Goal: Task Accomplishment & Management: Complete application form

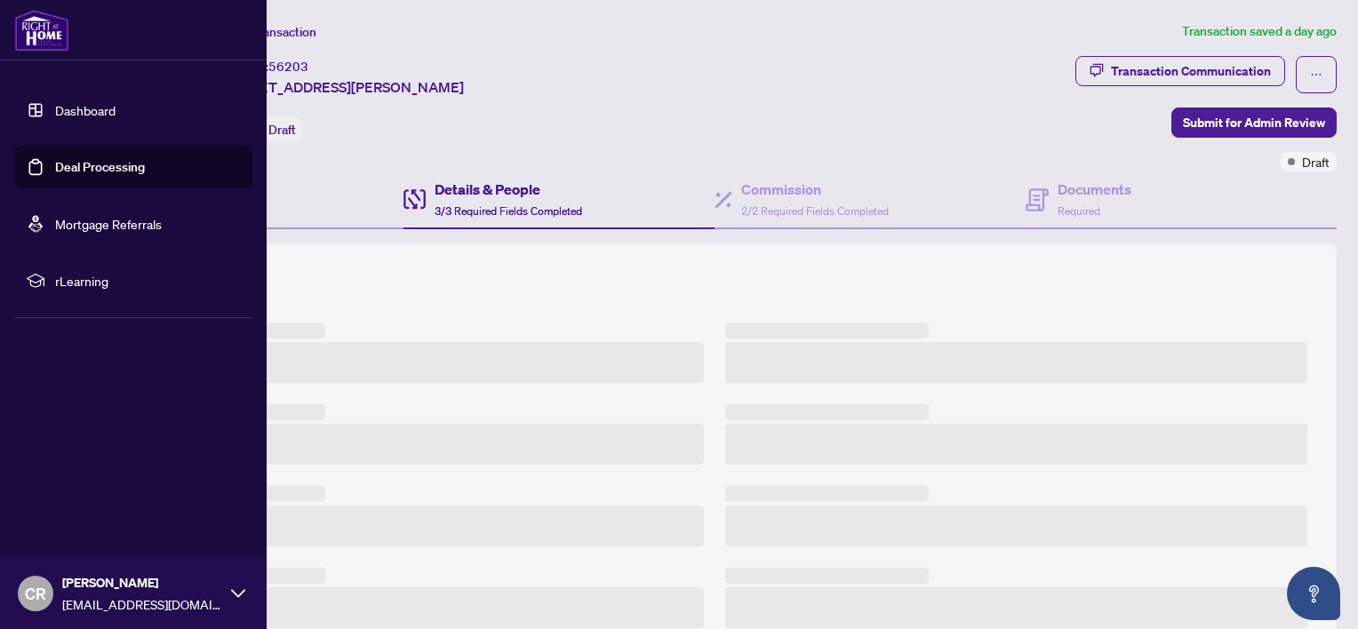
click at [55, 174] on link "Deal Processing" at bounding box center [100, 167] width 90 height 16
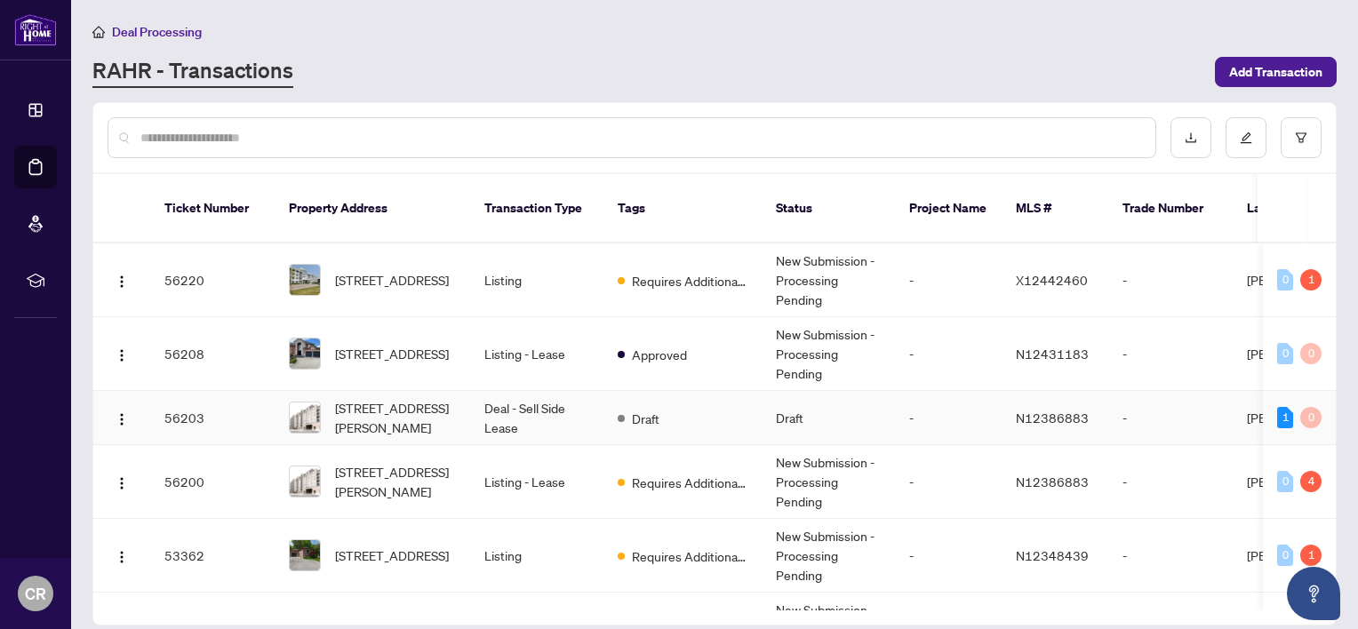
click at [744, 403] on td "Draft" at bounding box center [683, 418] width 158 height 54
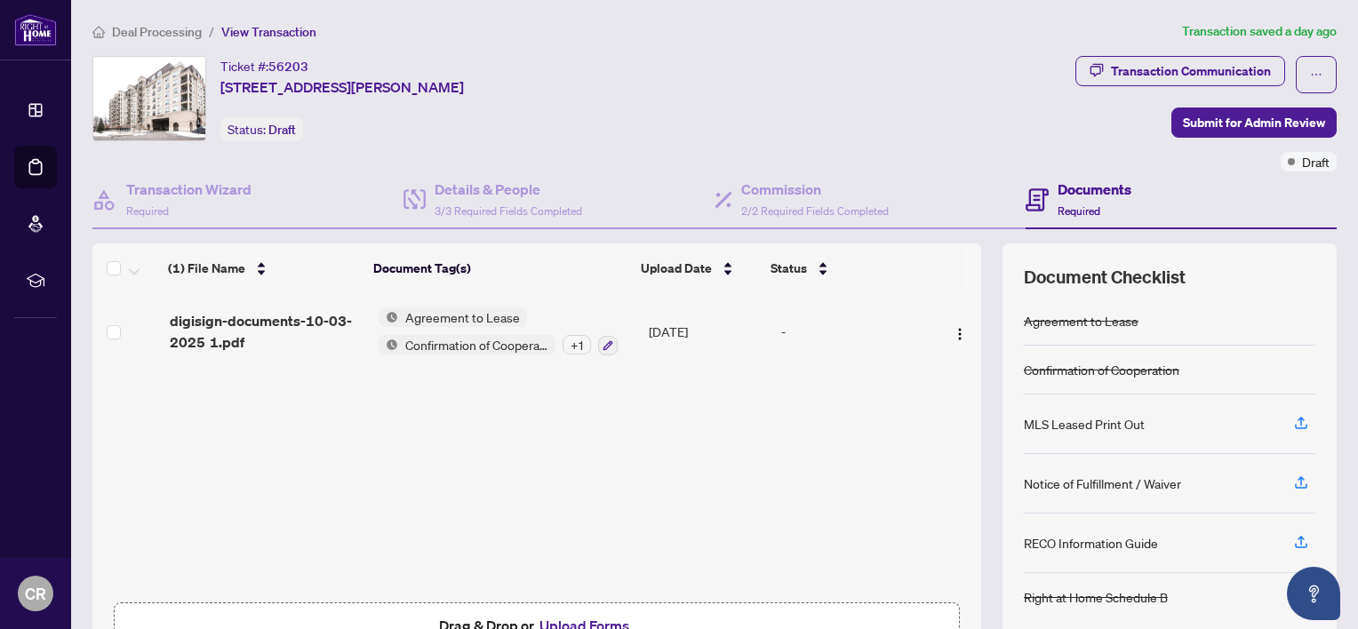
click at [426, 523] on div "(1) File Name Document Tag(s) Upload Date Status digisign-documents-10-03-2025 …" at bounding box center [536, 443] width 889 height 300
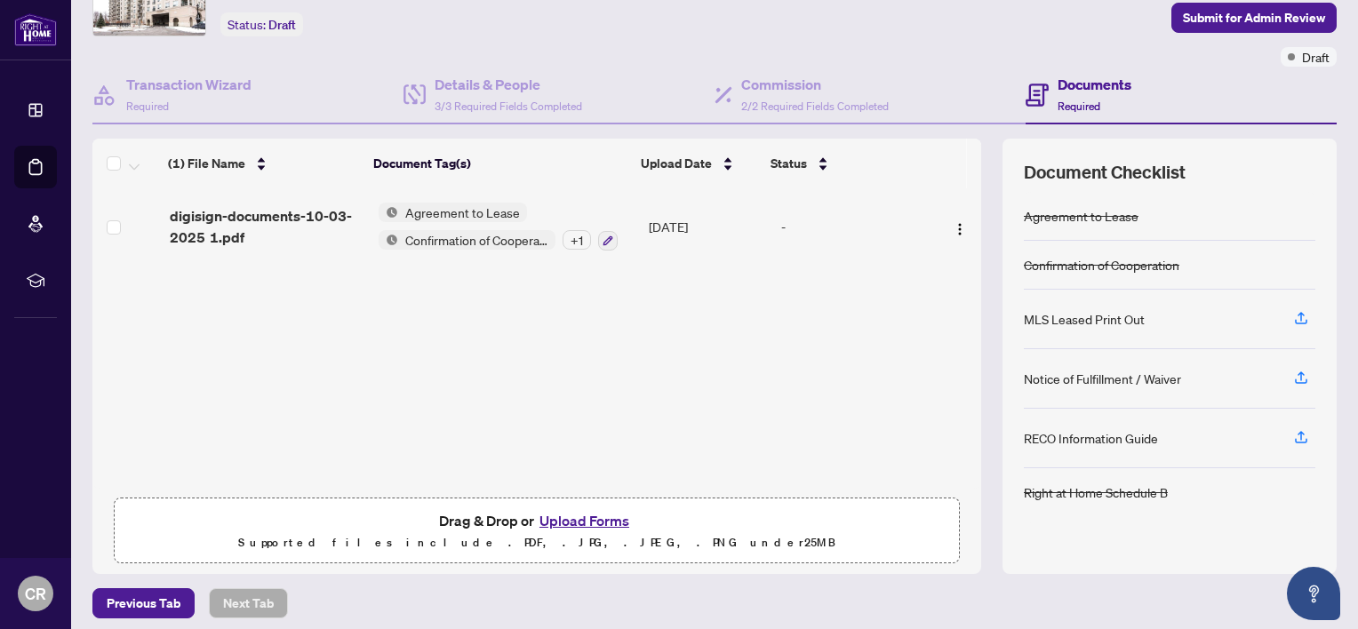
scroll to position [114, 0]
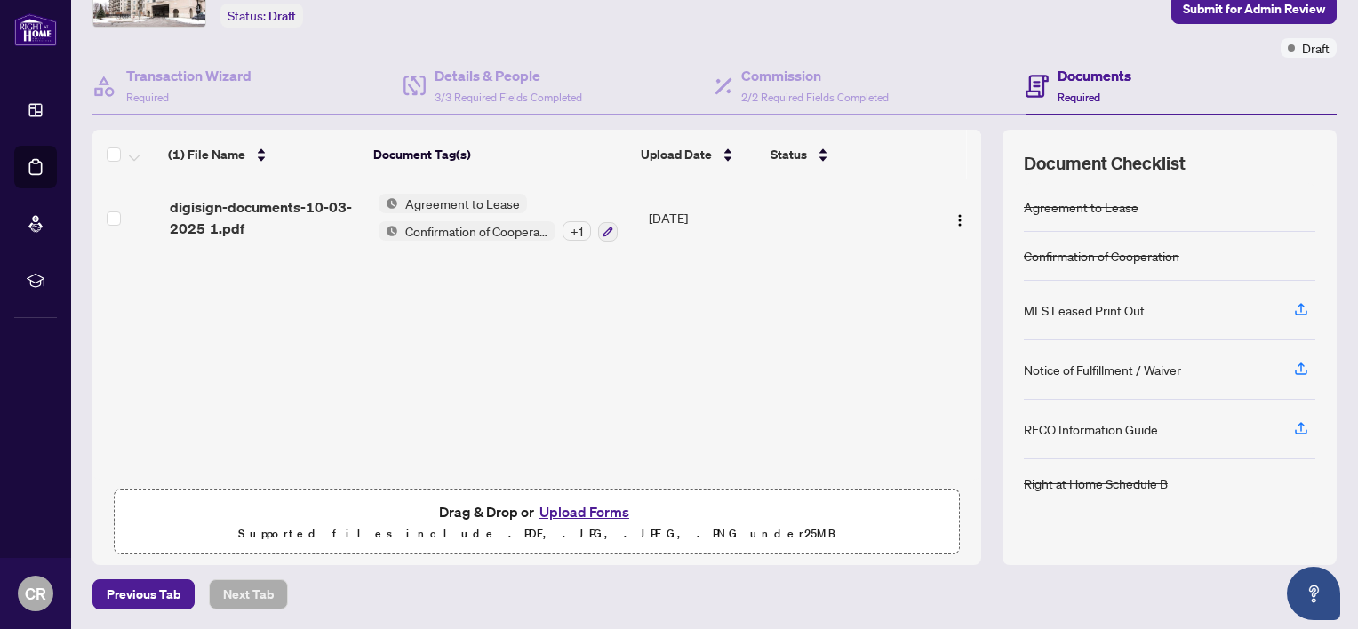
click at [577, 512] on button "Upload Forms" at bounding box center [584, 511] width 100 height 23
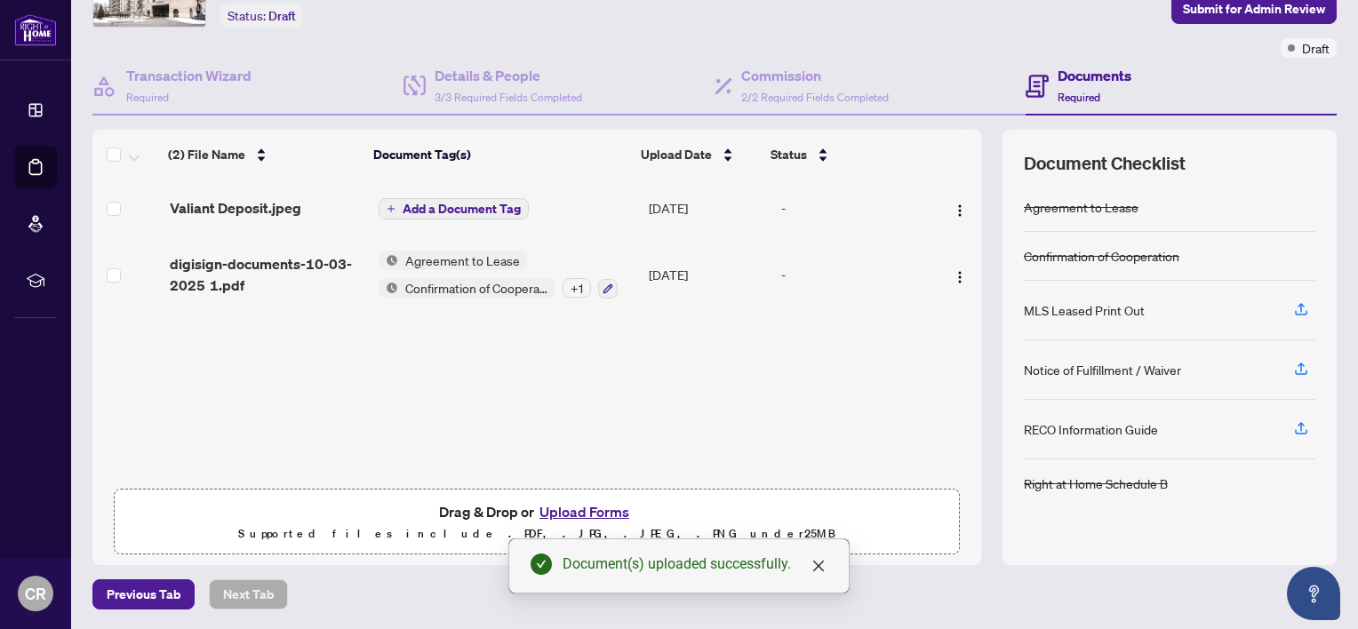
click at [466, 203] on span "Add a Document Tag" at bounding box center [462, 209] width 118 height 12
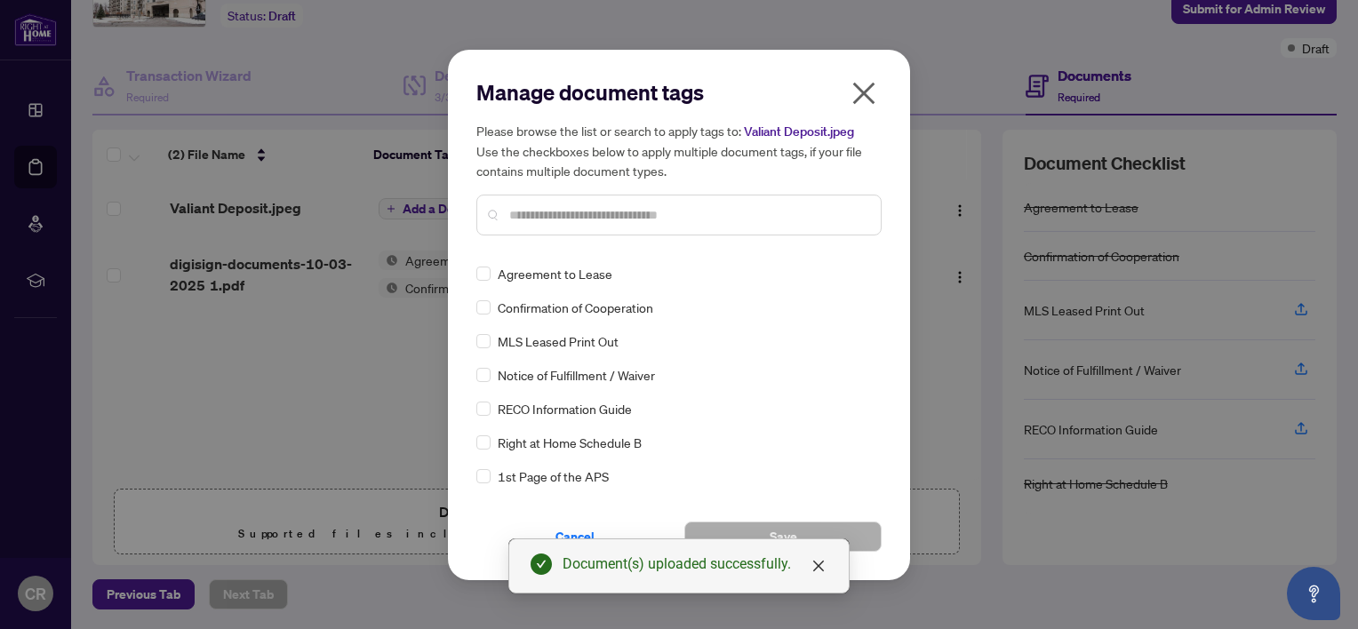
click at [624, 212] on input "text" at bounding box center [687, 215] width 357 height 20
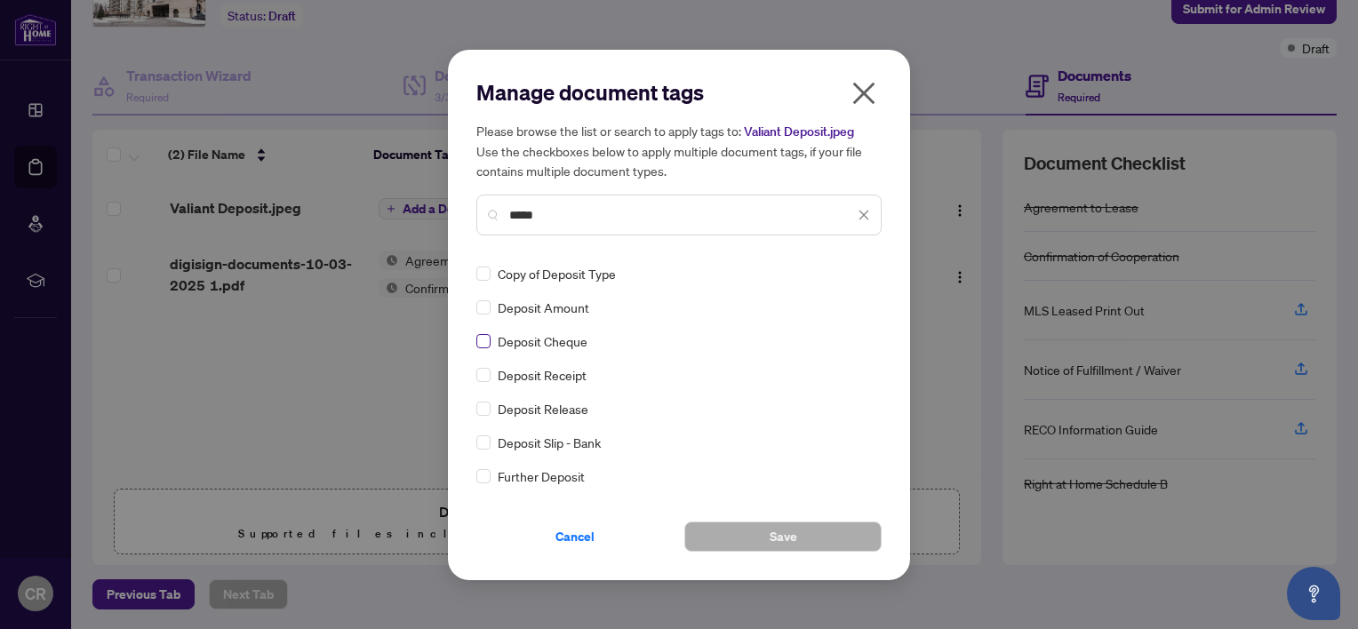
type input "*****"
click at [757, 536] on button "Save" at bounding box center [782, 537] width 197 height 30
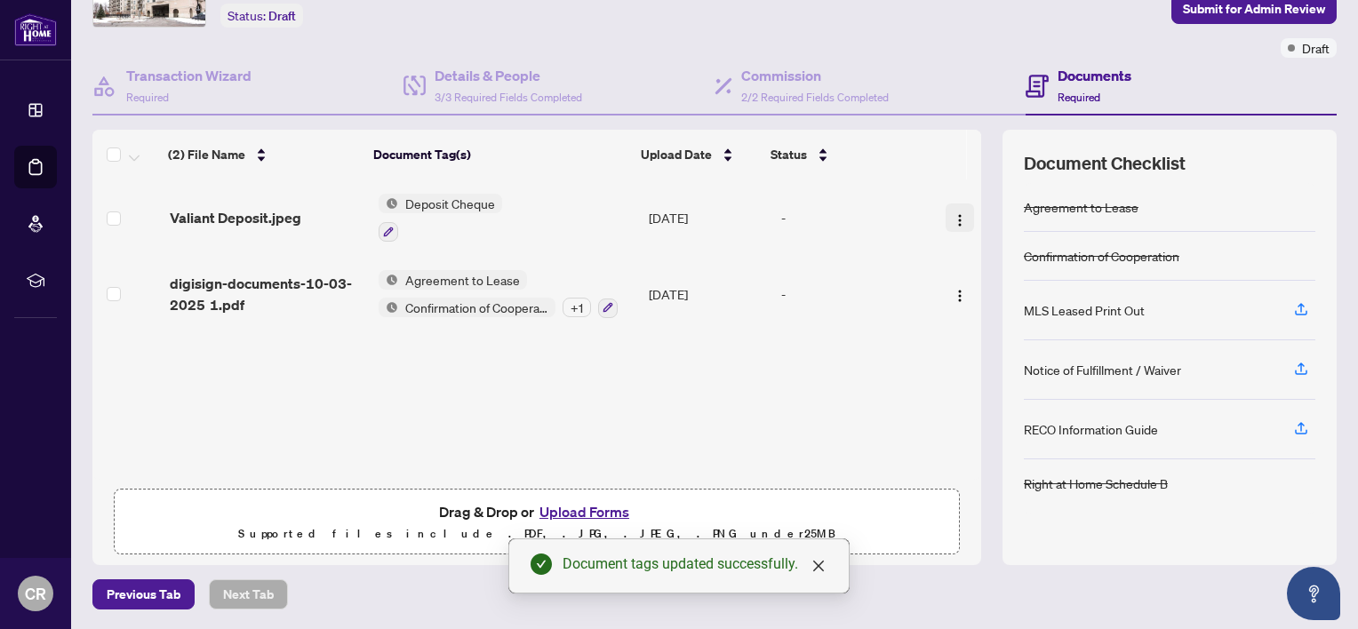
click at [953, 214] on img "button" at bounding box center [960, 220] width 14 height 14
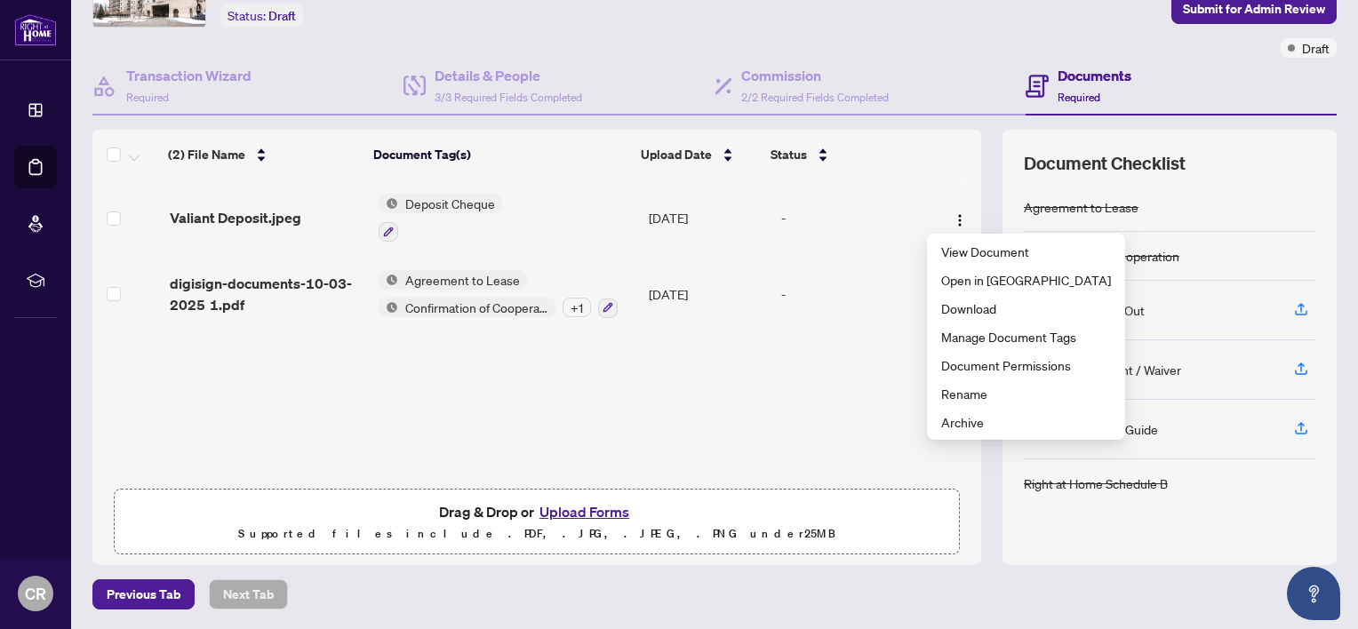
click at [976, 139] on div "(2) File Name Document Tag(s) Upload Date Status (2) File Name Document Tag(s) …" at bounding box center [714, 348] width 1244 height 436
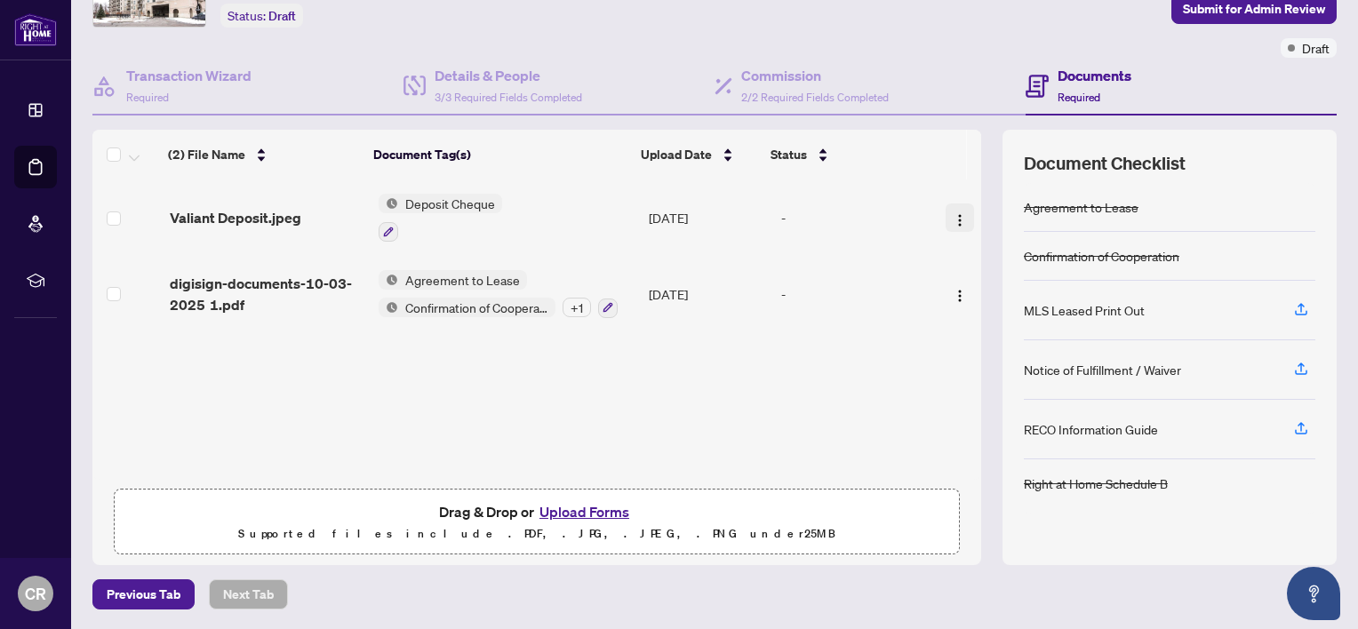
click at [953, 220] on img "button" at bounding box center [960, 220] width 14 height 14
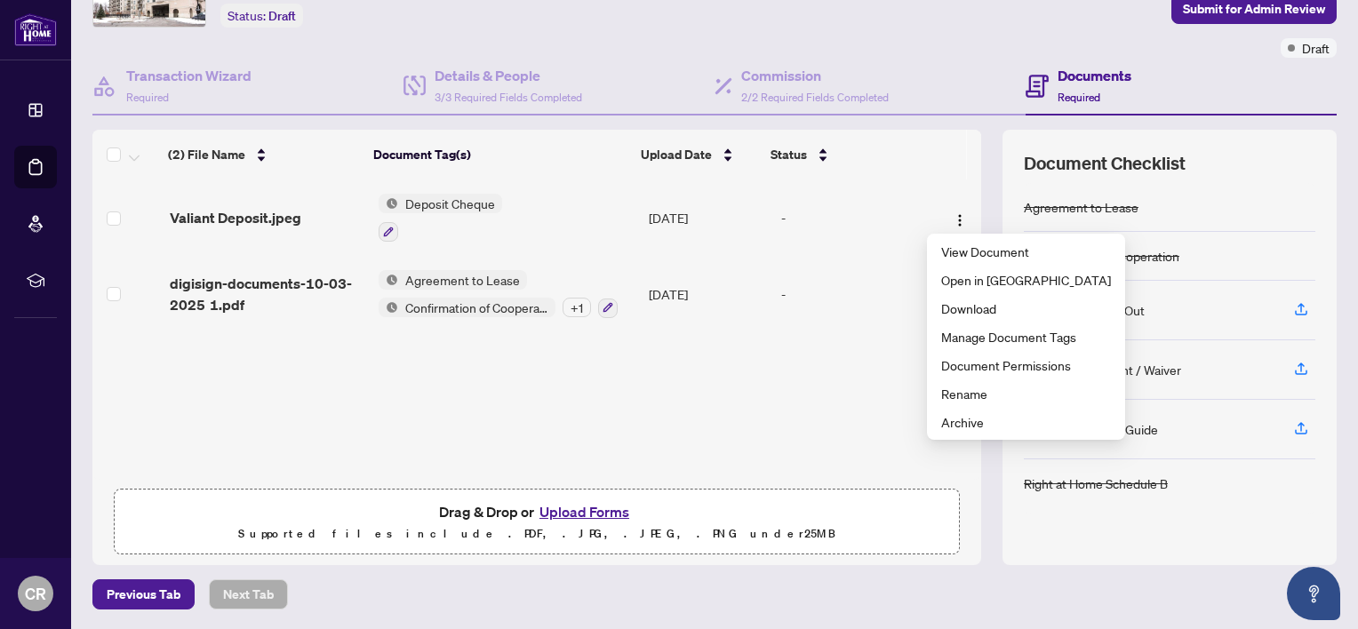
click at [853, 394] on div "(2) File Name Document Tag(s) Upload Date Status Valiant Deposit.jpeg Deposit C…" at bounding box center [536, 330] width 889 height 300
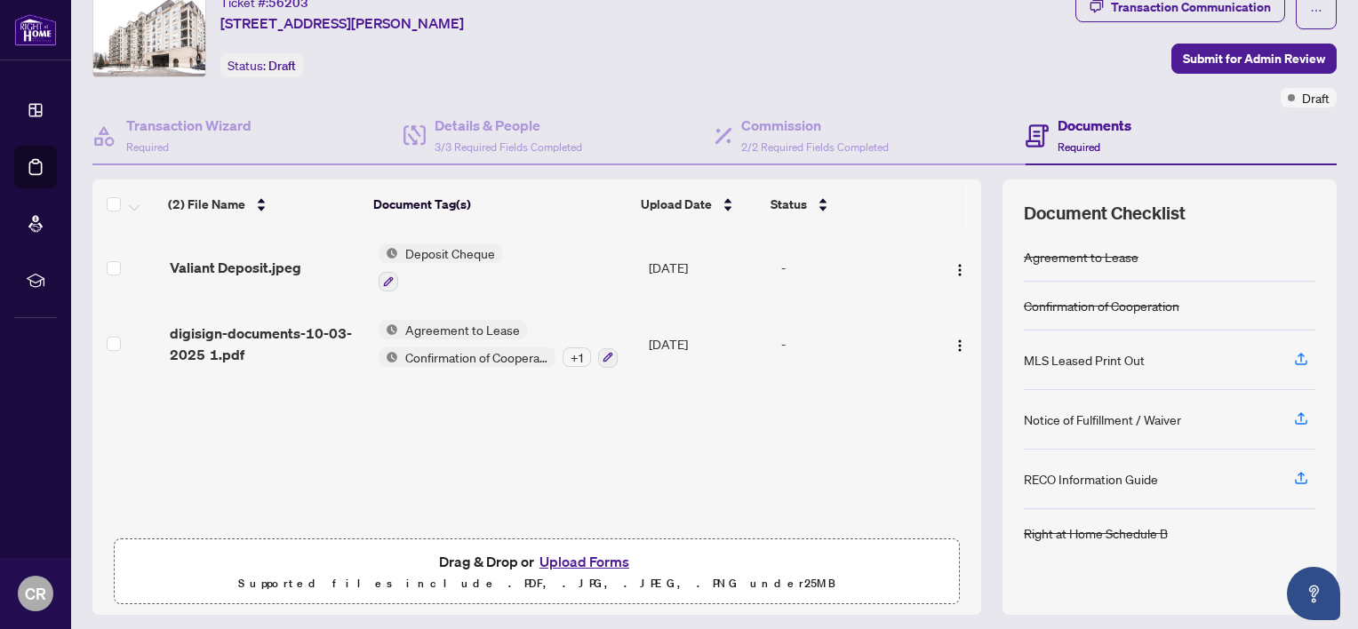
scroll to position [25, 0]
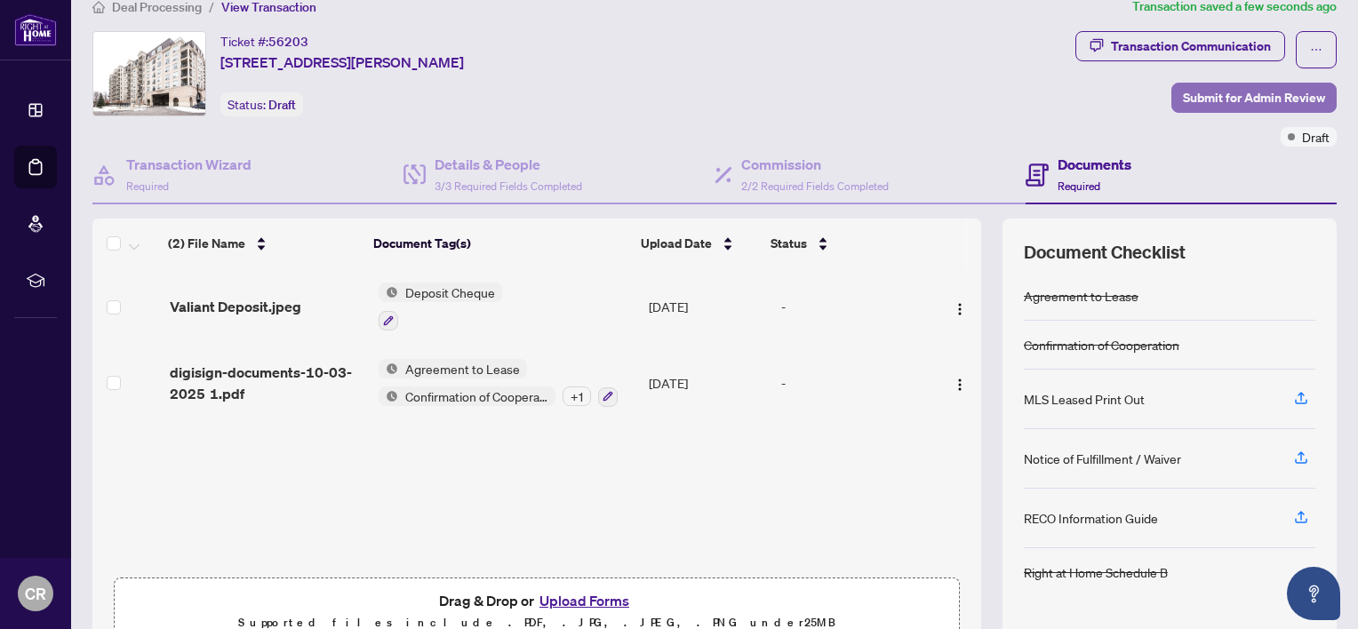
click at [1214, 92] on span "Submit for Admin Review" at bounding box center [1254, 98] width 142 height 28
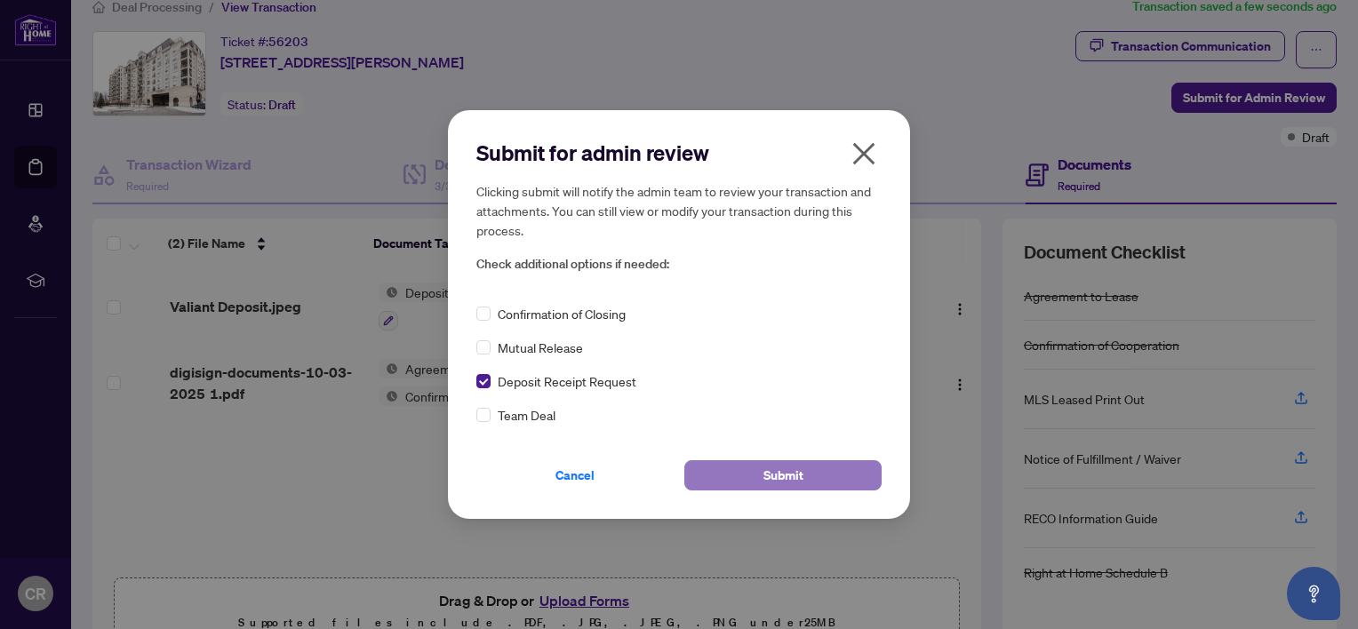
click at [761, 475] on button "Submit" at bounding box center [782, 475] width 197 height 30
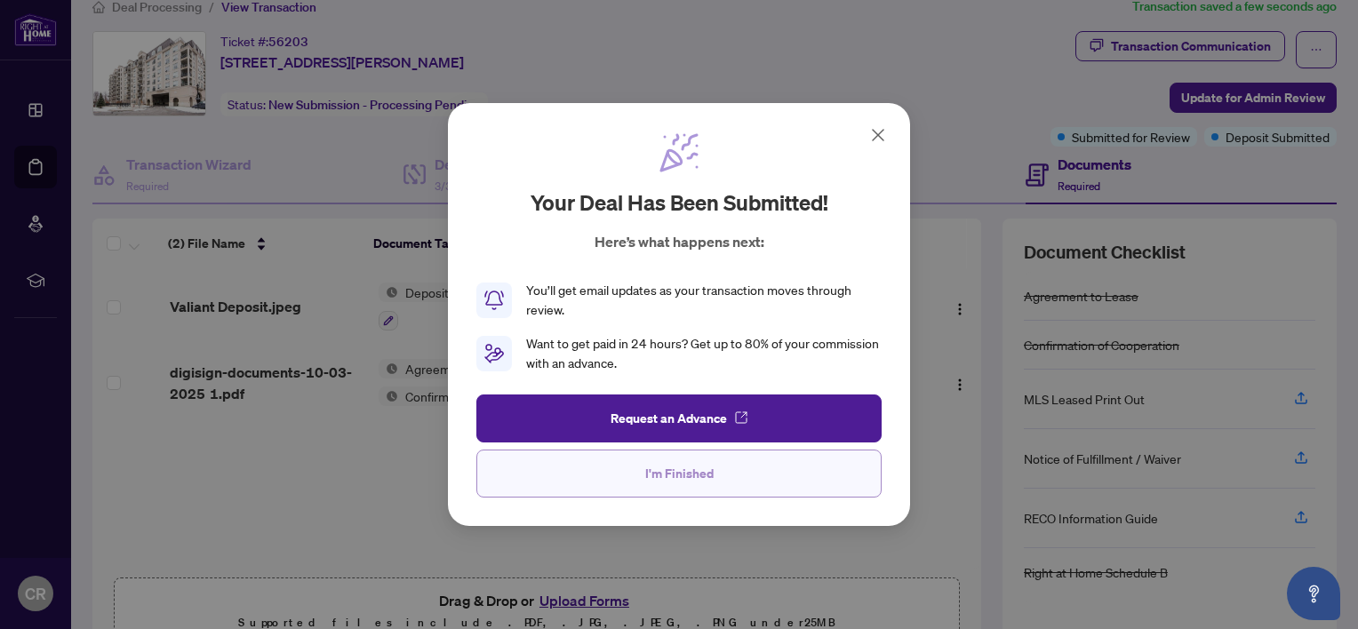
click at [672, 473] on span "I'm Finished" at bounding box center [679, 474] width 68 height 28
